Goal: Check status: Check status

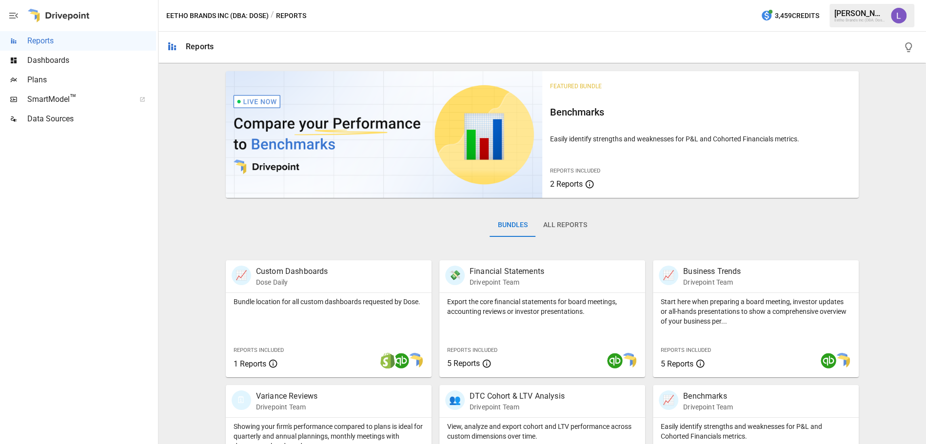
scroll to position [79, 0]
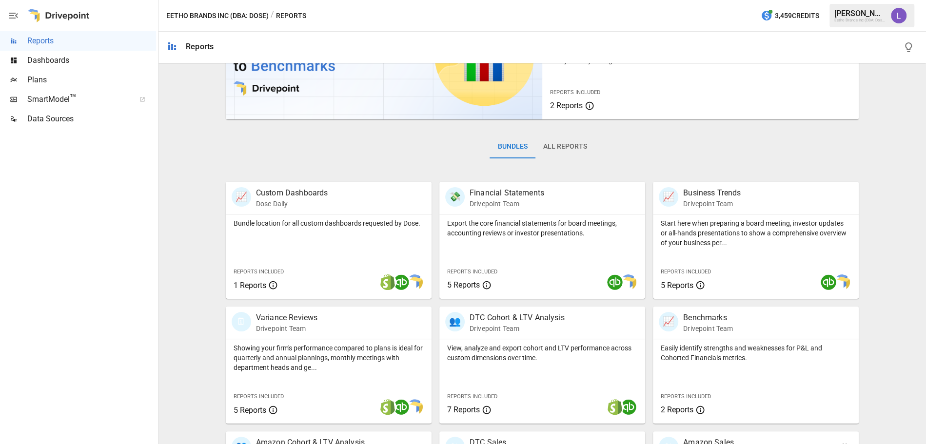
click at [709, 436] on div "🛍 Amazon Sales Drivepoint Team" at bounding box center [756, 448] width 206 height 32
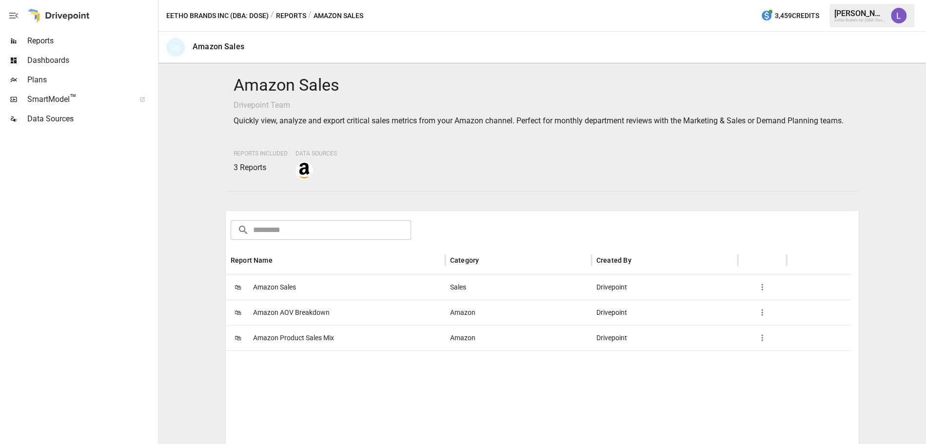
click at [328, 298] on div "🛍 Amazon Sales" at bounding box center [335, 287] width 219 height 25
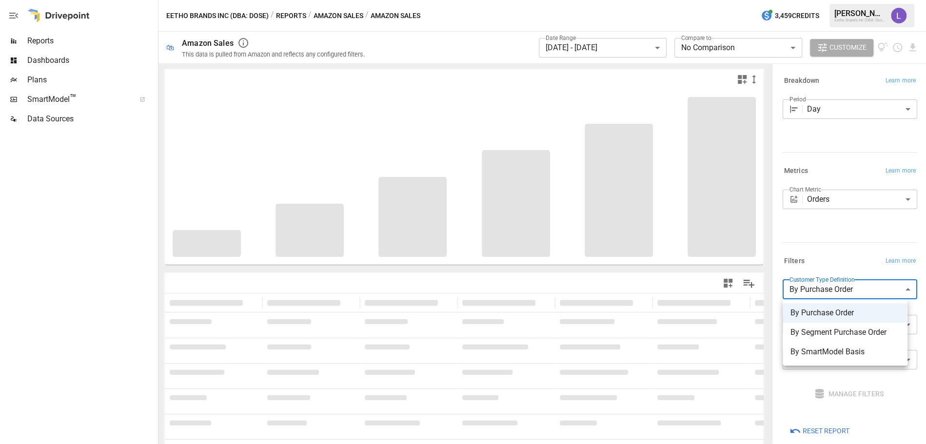
click at [814, 0] on body "**********" at bounding box center [463, 0] width 926 height 0
click at [816, 234] on div at bounding box center [463, 222] width 926 height 444
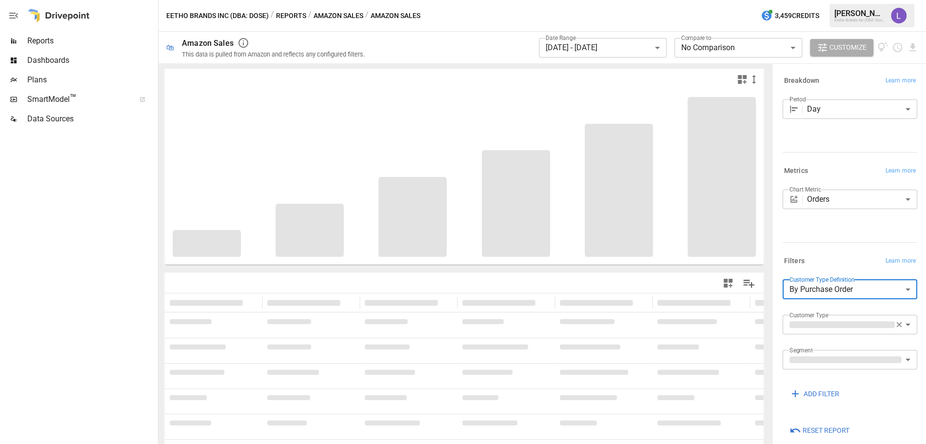
click at [631, 0] on body "**********" at bounding box center [463, 0] width 926 height 0
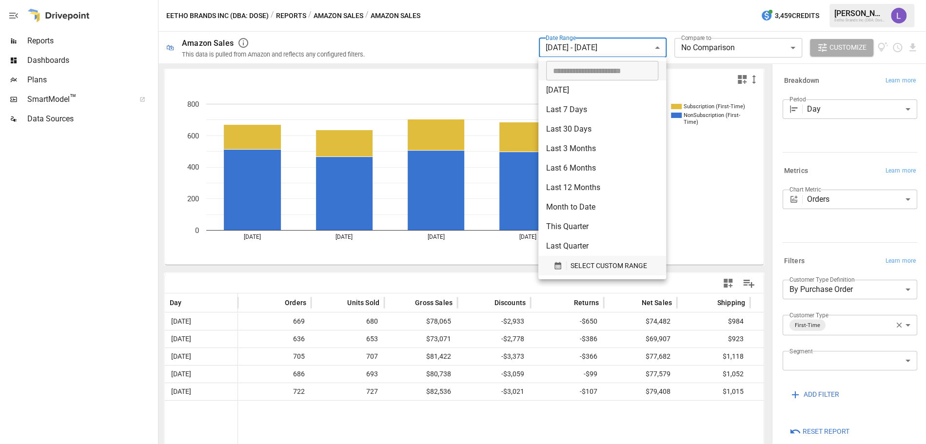
click at [583, 268] on span "SELECT CUSTOM RANGE" at bounding box center [609, 266] width 77 height 12
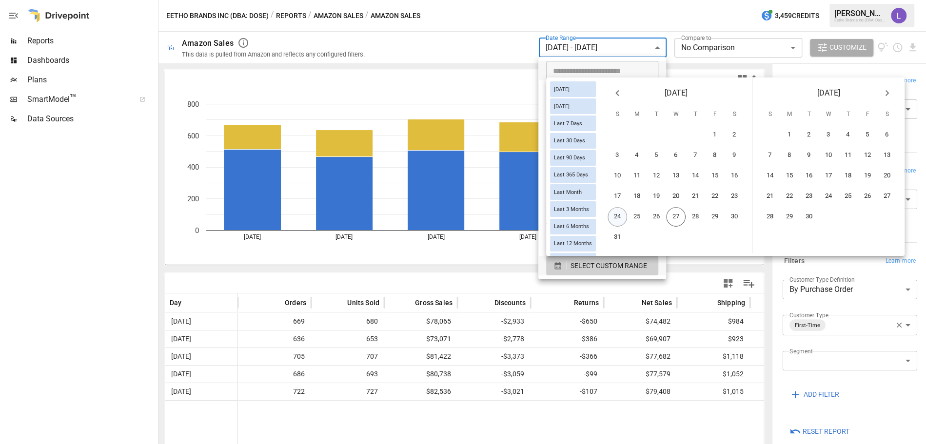
click at [626, 214] on button "24" at bounding box center [618, 217] width 20 height 20
click at [665, 217] on button "26" at bounding box center [657, 217] width 20 height 20
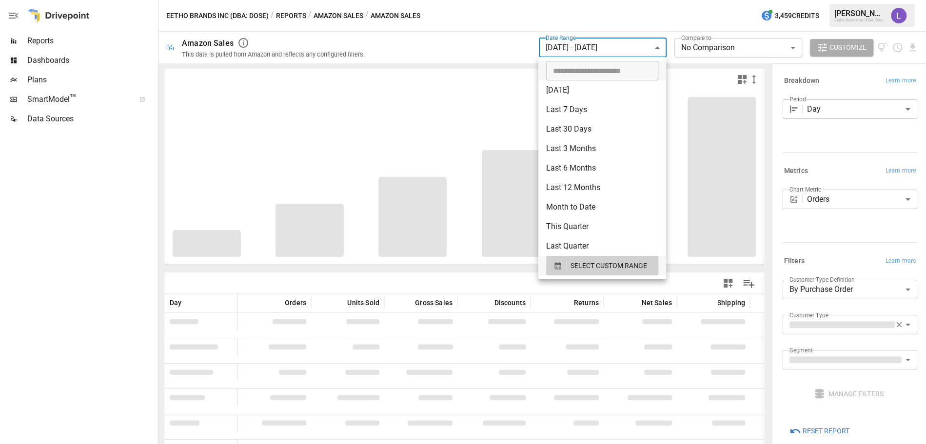
click at [820, 231] on div at bounding box center [463, 222] width 926 height 444
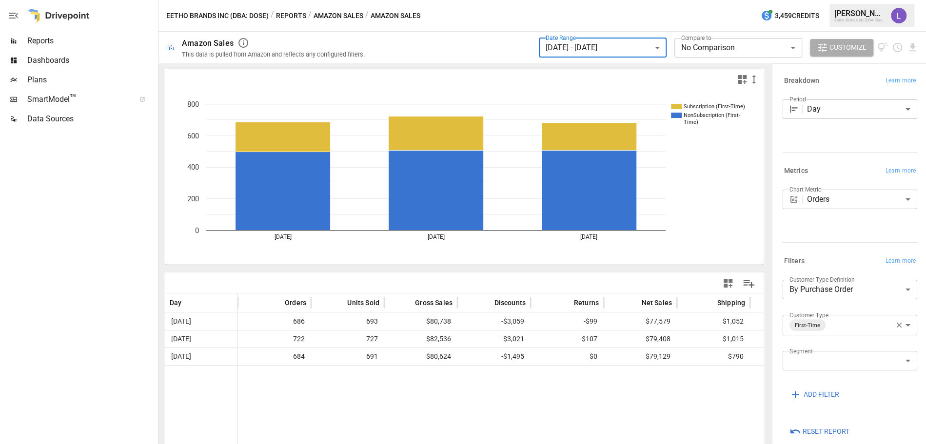
click at [897, 323] on icon "button" at bounding box center [899, 325] width 5 height 5
